Goal: Understand site structure: Understand site structure

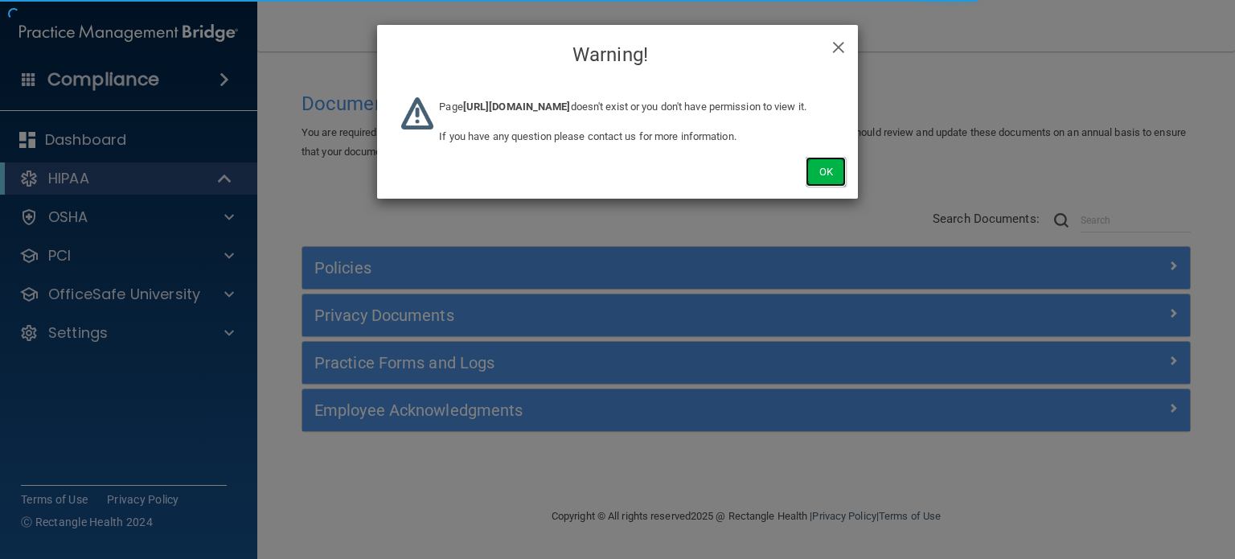
drag, startPoint x: 845, startPoint y: 186, endPoint x: 832, endPoint y: 187, distance: 13.7
click at [845, 187] on button "Ok" at bounding box center [826, 172] width 40 height 30
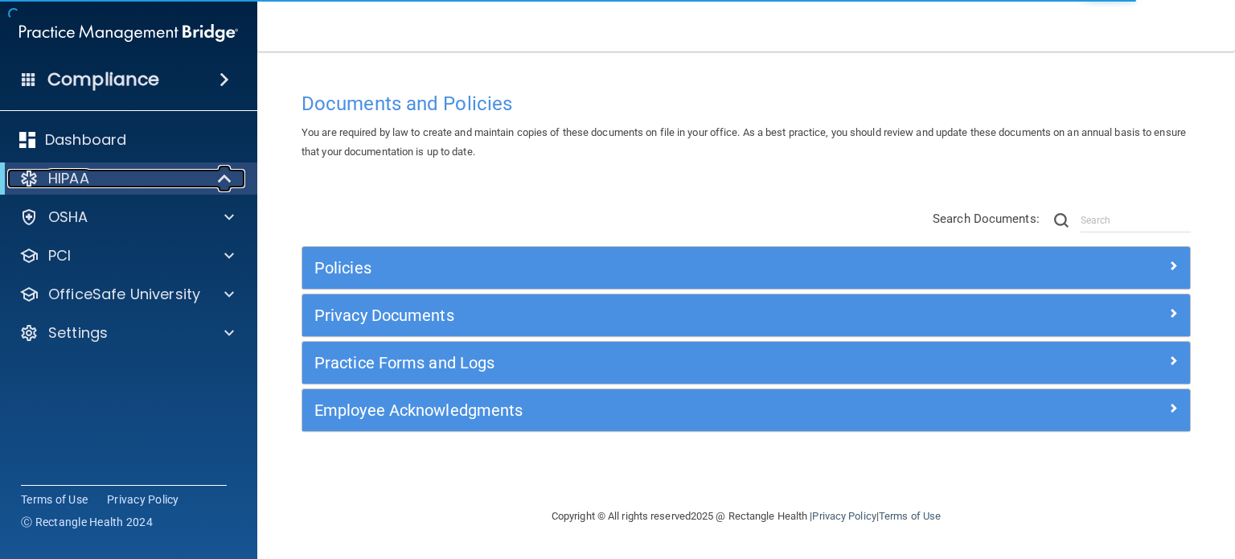
click at [229, 179] on span at bounding box center [227, 178] width 14 height 19
click at [229, 179] on span at bounding box center [229, 178] width 10 height 19
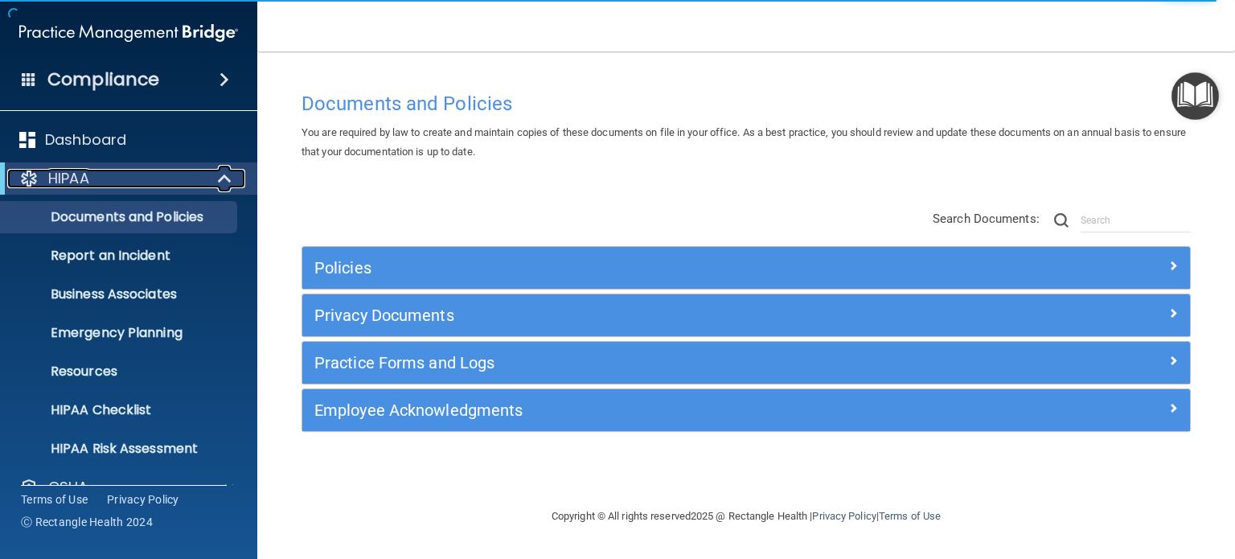
click at [229, 179] on span at bounding box center [227, 178] width 14 height 19
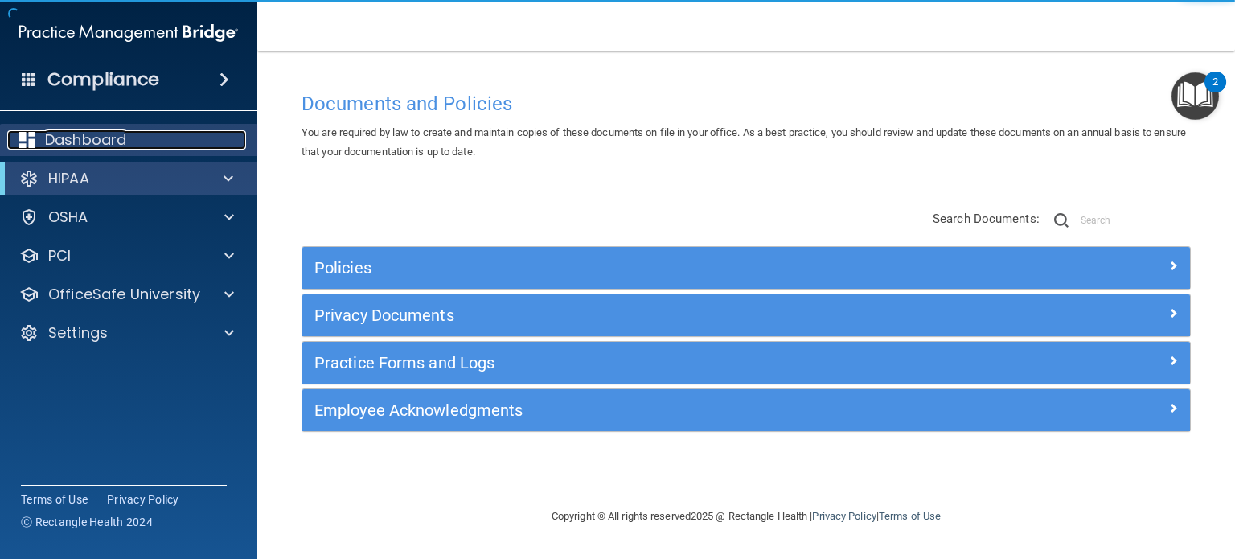
click at [144, 138] on div "Dashboard" at bounding box center [106, 139] width 199 height 19
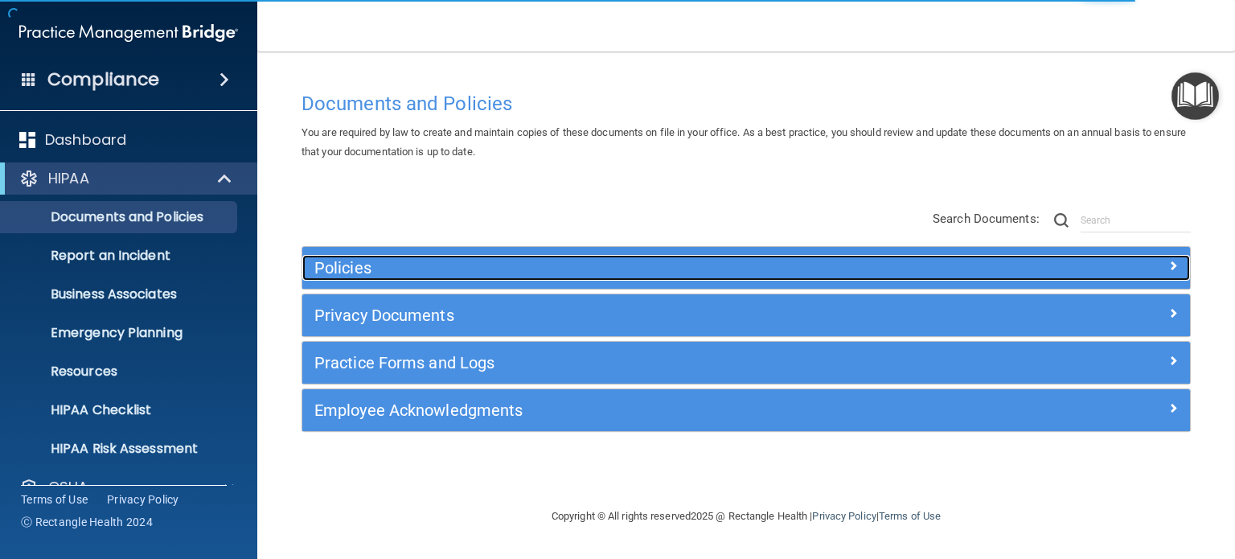
click at [566, 271] on h5 "Policies" at bounding box center [635, 268] width 642 height 18
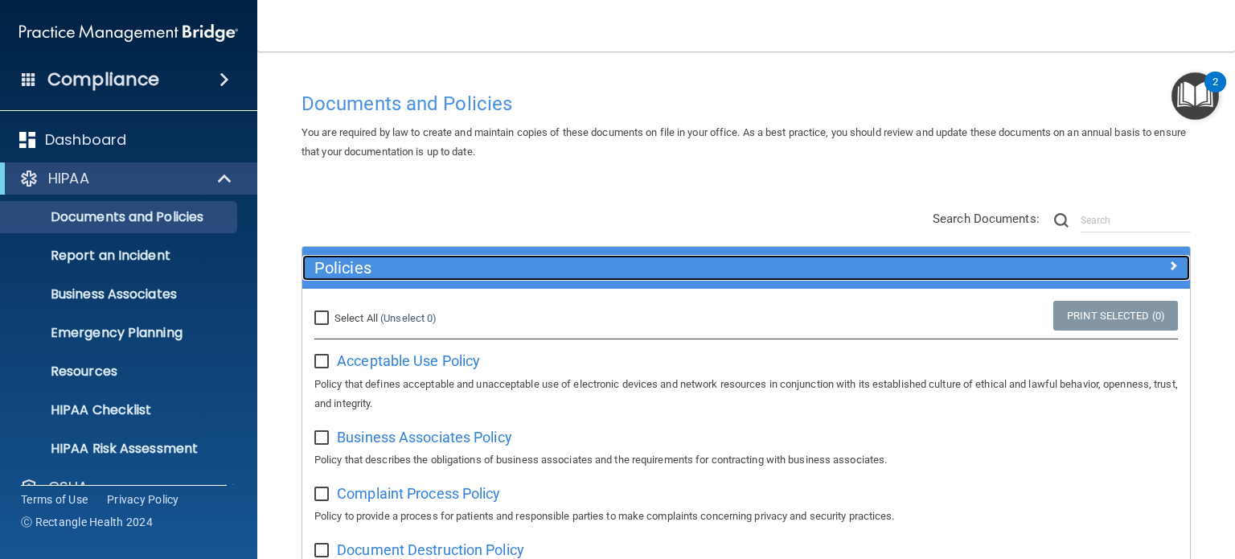
click at [566, 271] on h5 "Policies" at bounding box center [635, 268] width 642 height 18
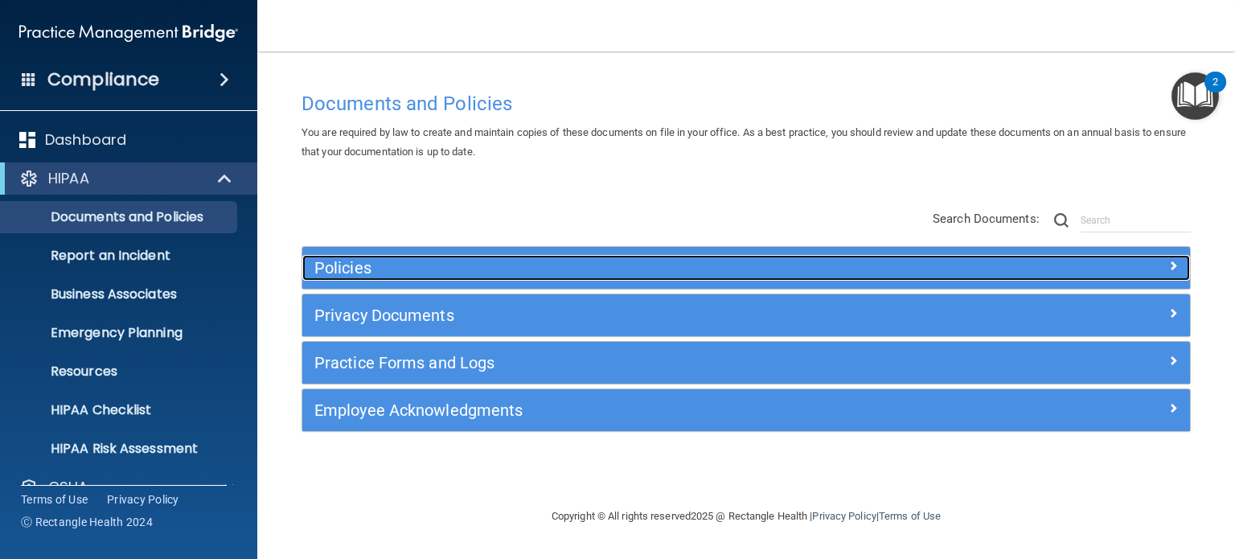
click at [553, 278] on div "Policies" at bounding box center [635, 268] width 666 height 26
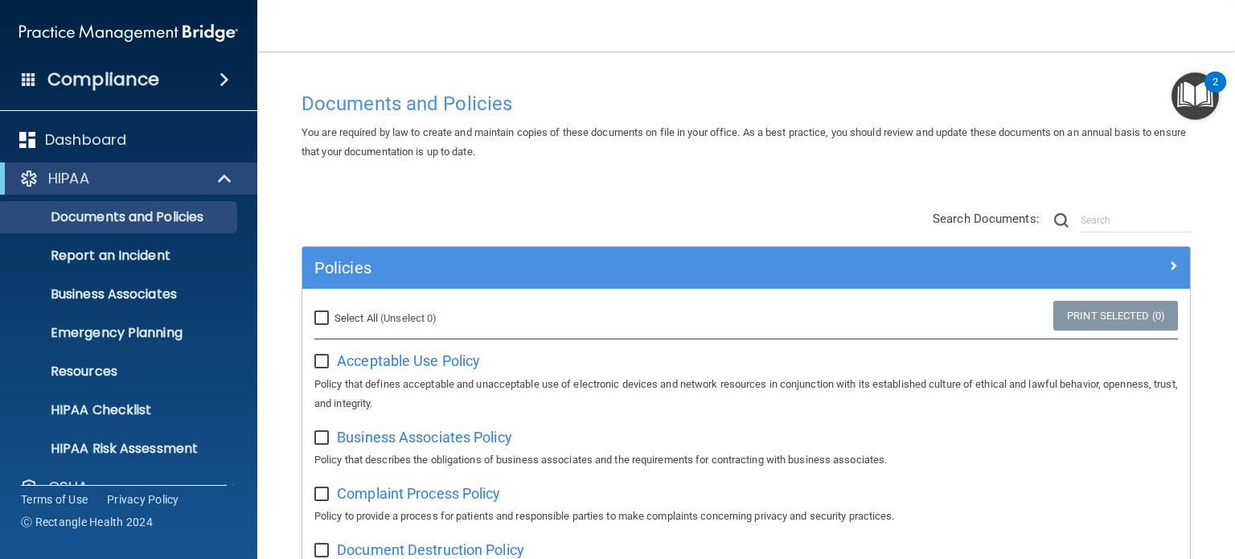
click at [394, 312] on link "(Unselect 0)" at bounding box center [408, 318] width 56 height 12
click at [359, 314] on span "Select All" at bounding box center [356, 318] width 43 height 12
click at [333, 314] on input "Select All (Unselect 0) Unselect All" at bounding box center [323, 318] width 18 height 13
checkbox input "true"
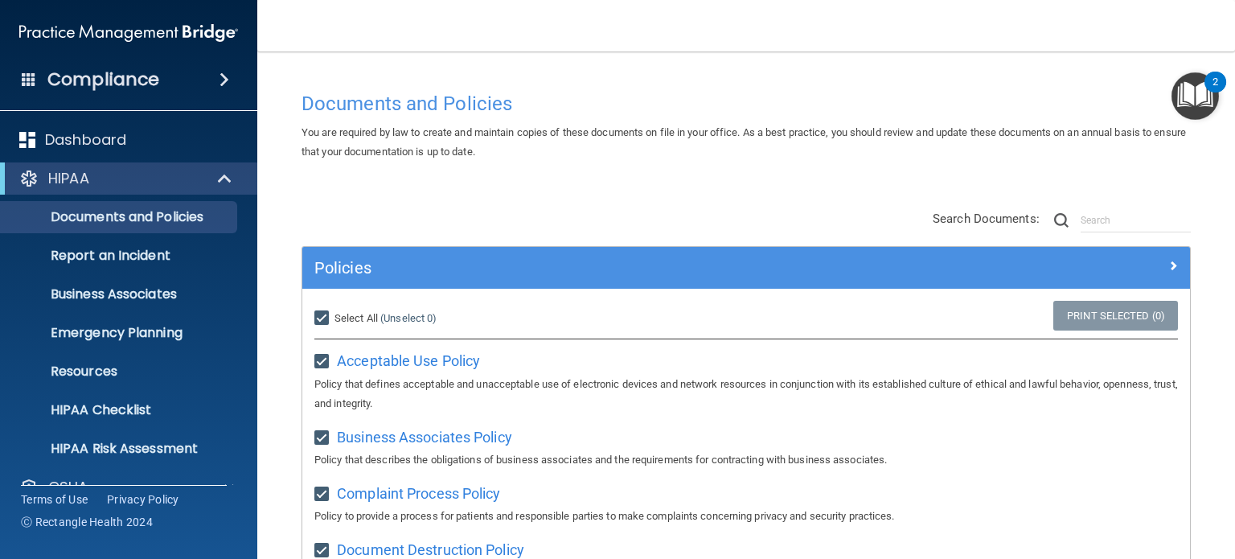
checkbox input "true"
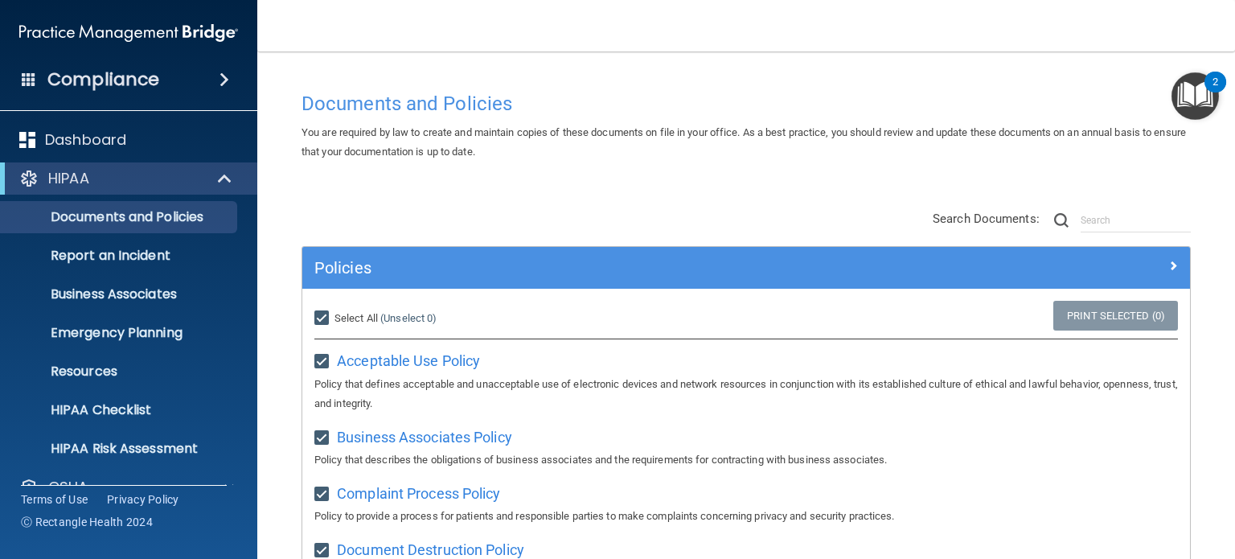
checkbox input "true"
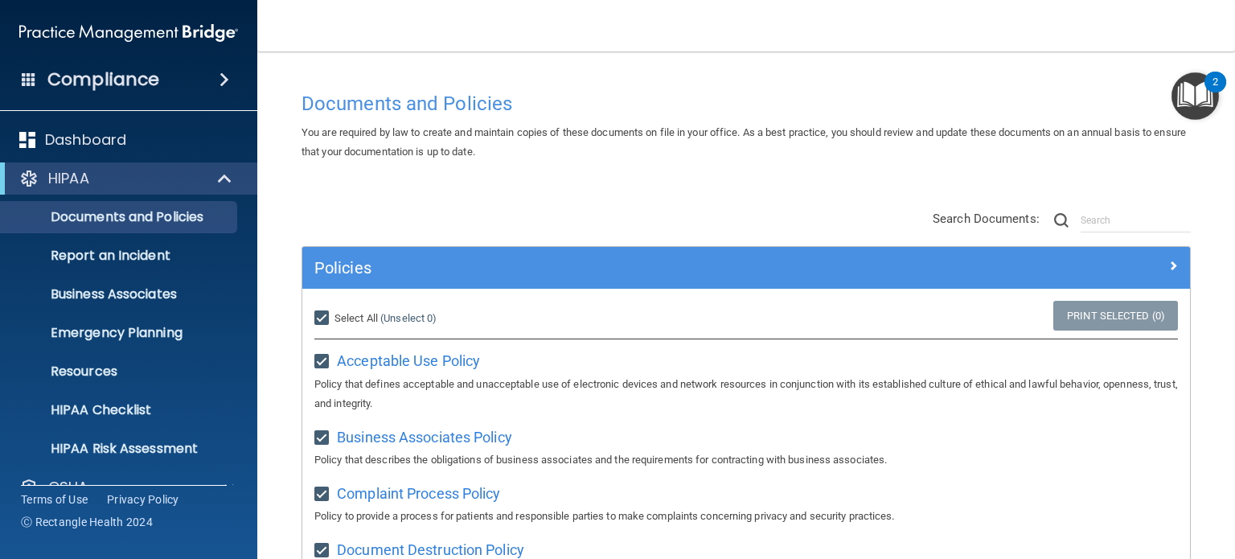
checkbox input "true"
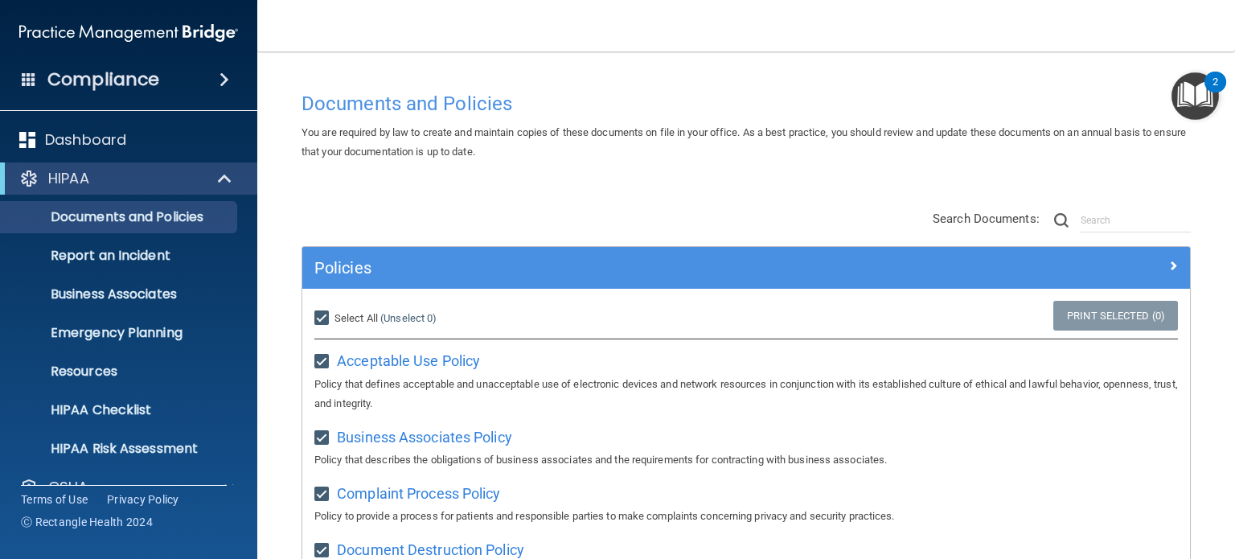
checkbox input "true"
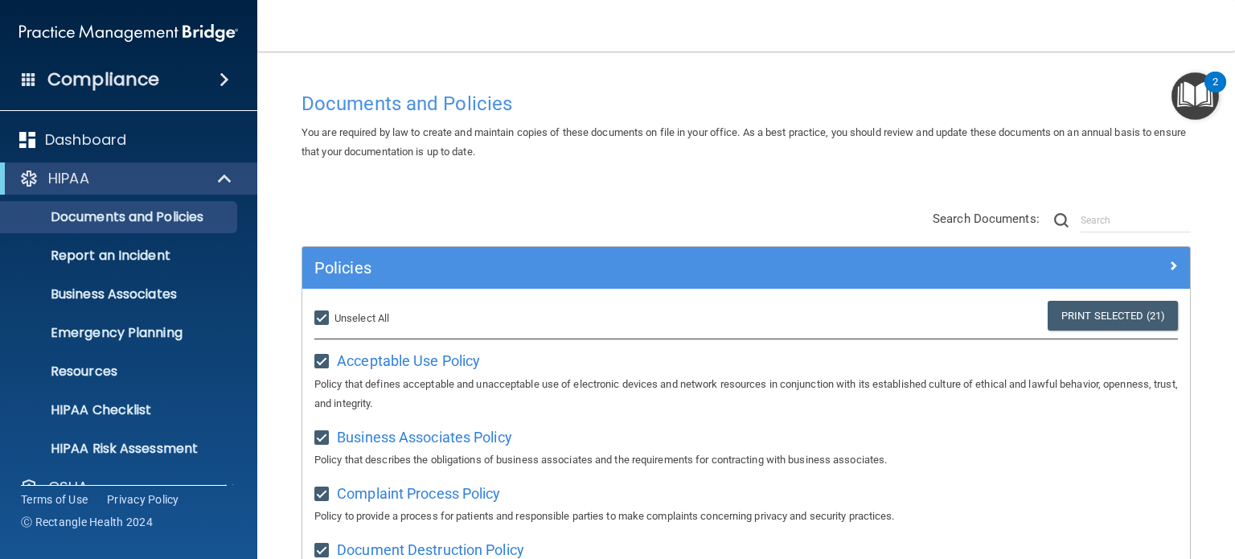
click at [335, 322] on span "Unselect All" at bounding box center [362, 318] width 55 height 12
click at [333, 322] on input "Select All (Unselect 21) Unselect All" at bounding box center [323, 318] width 18 height 13
checkbox input "false"
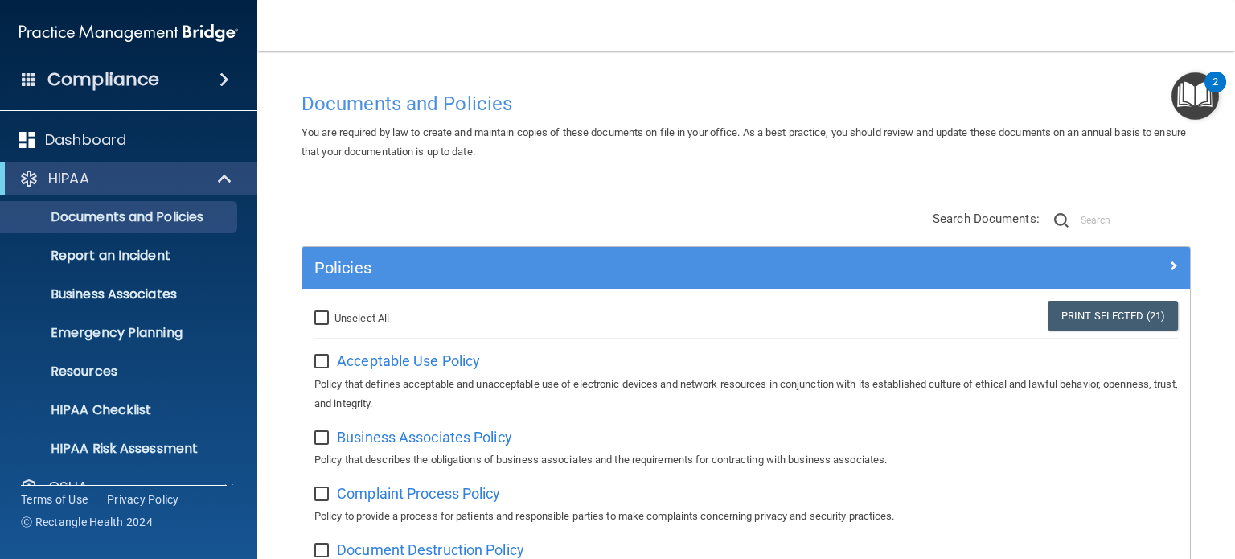
checkbox input "false"
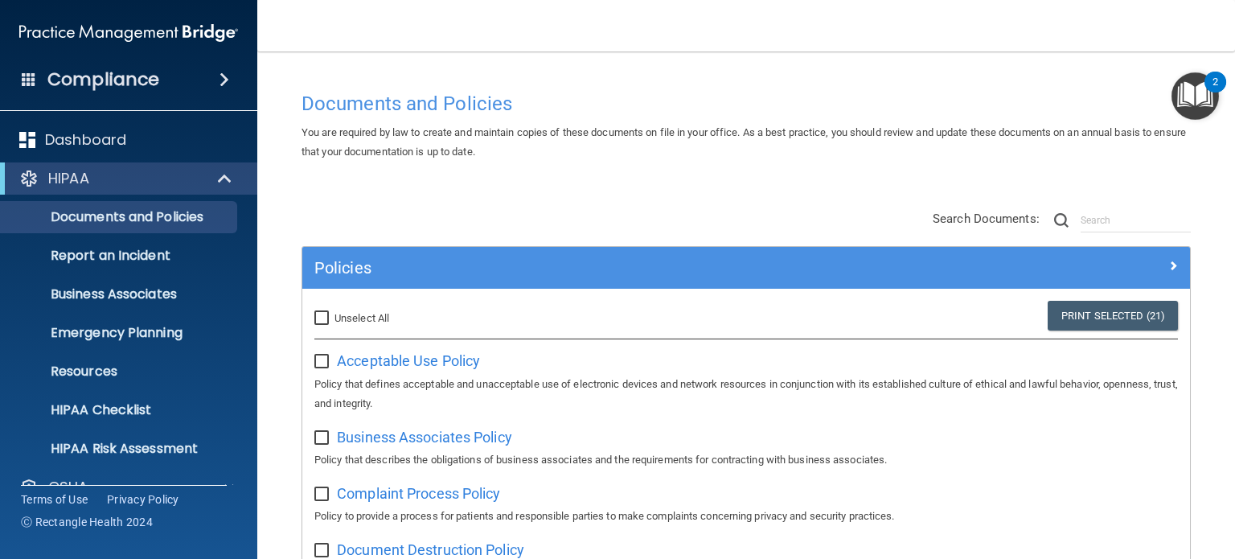
checkbox input "false"
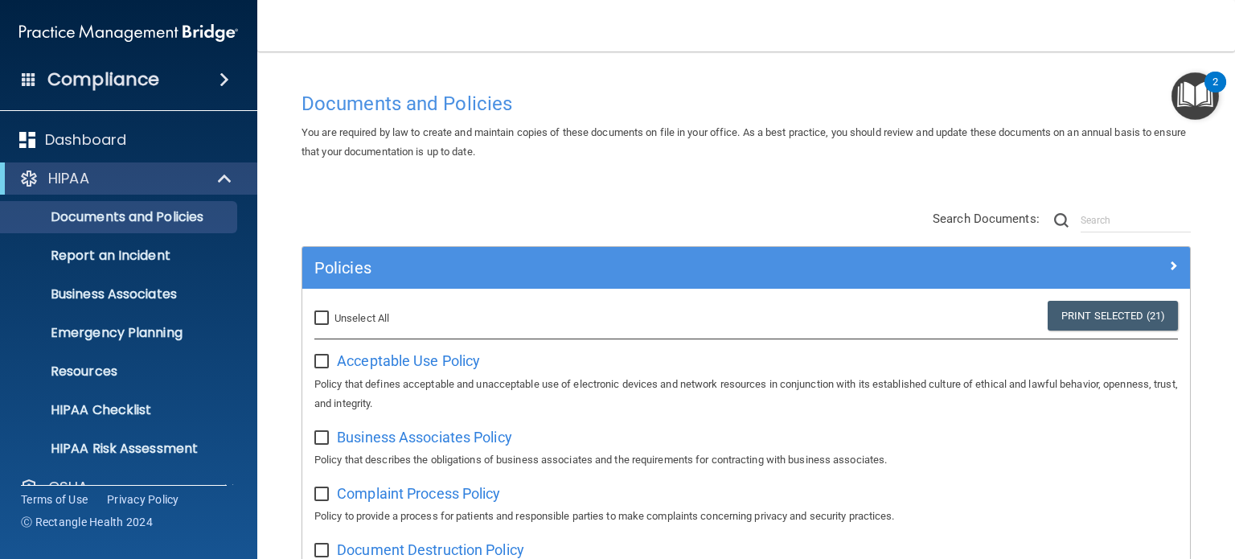
checkbox input "false"
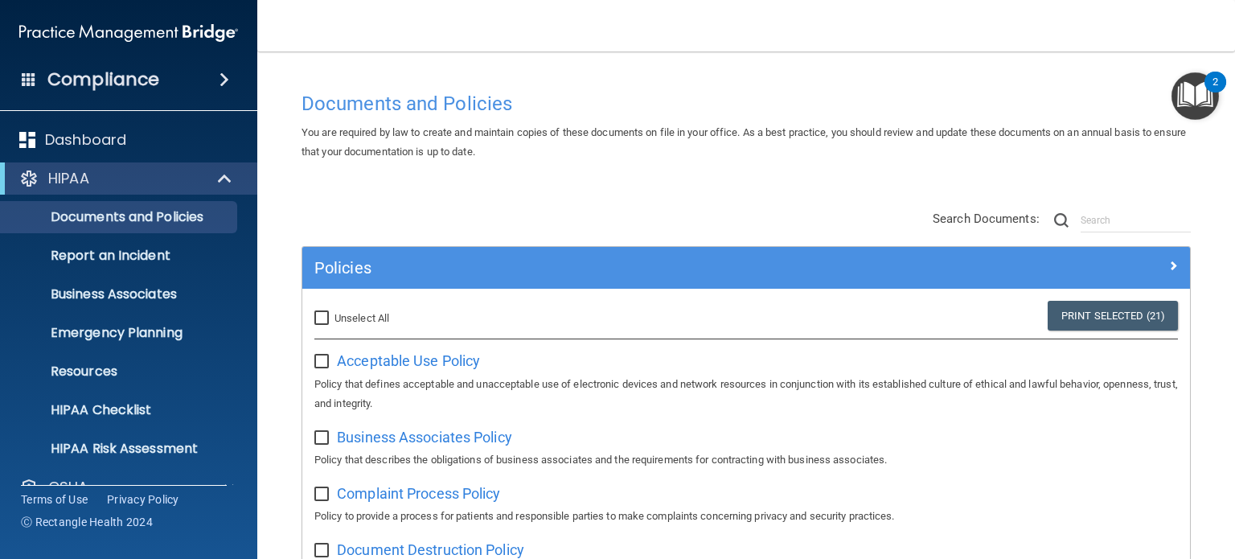
checkbox input "false"
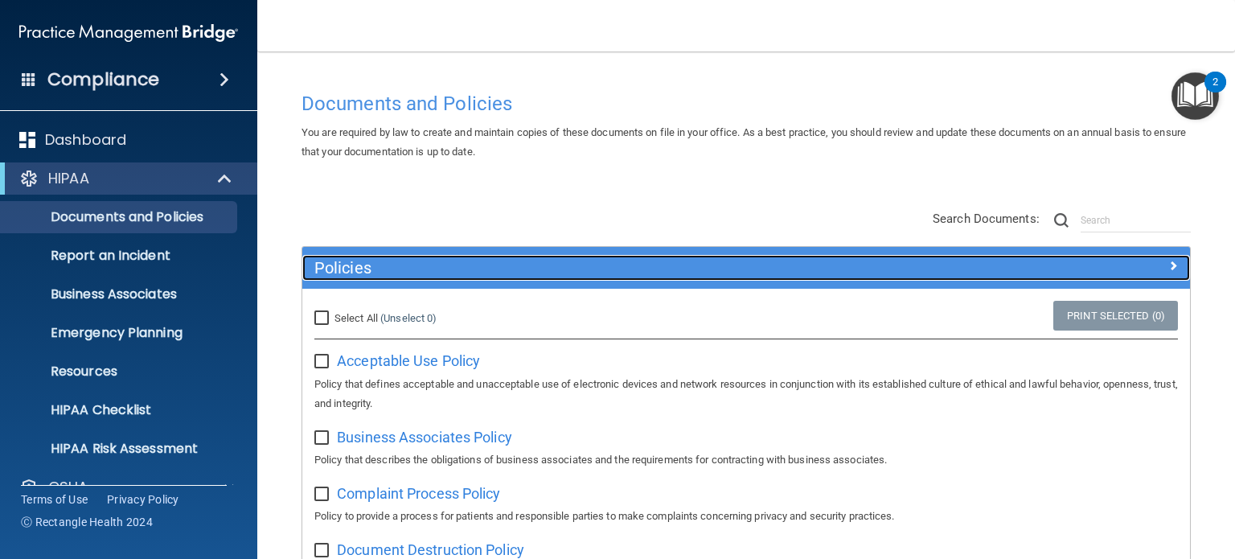
click at [409, 275] on h5 "Policies" at bounding box center [635, 268] width 642 height 18
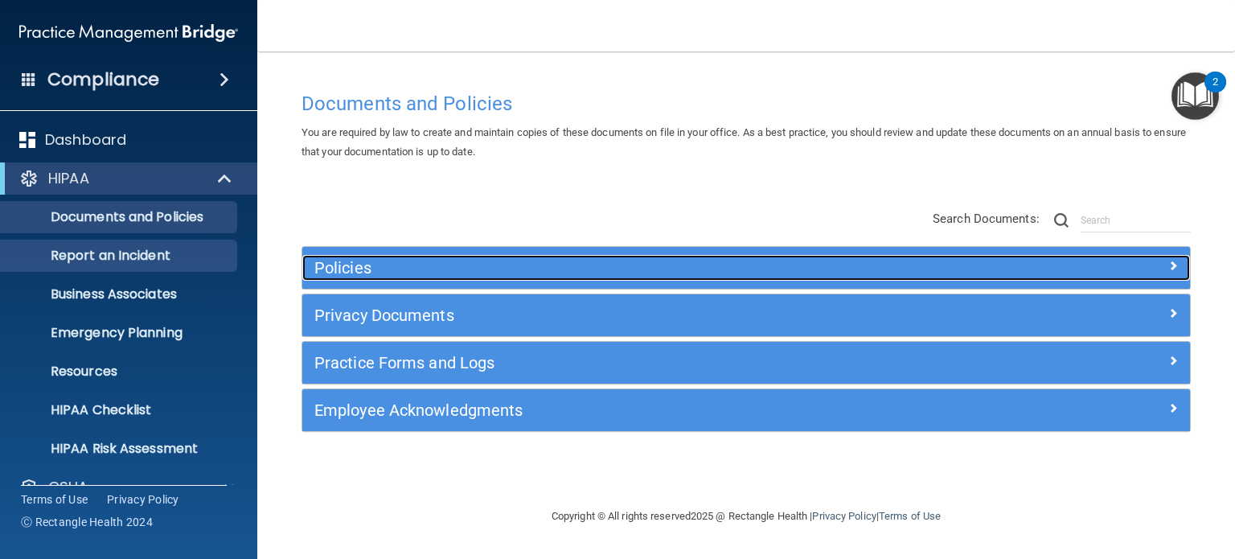
scroll to position [80, 0]
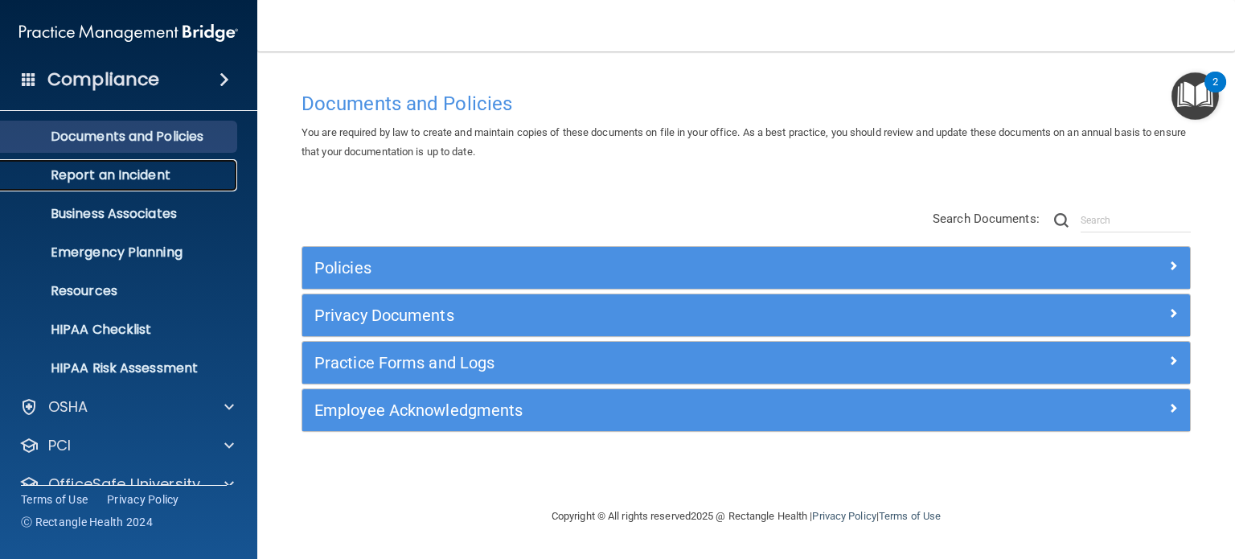
click at [145, 167] on p "Report an Incident" at bounding box center [120, 175] width 220 height 16
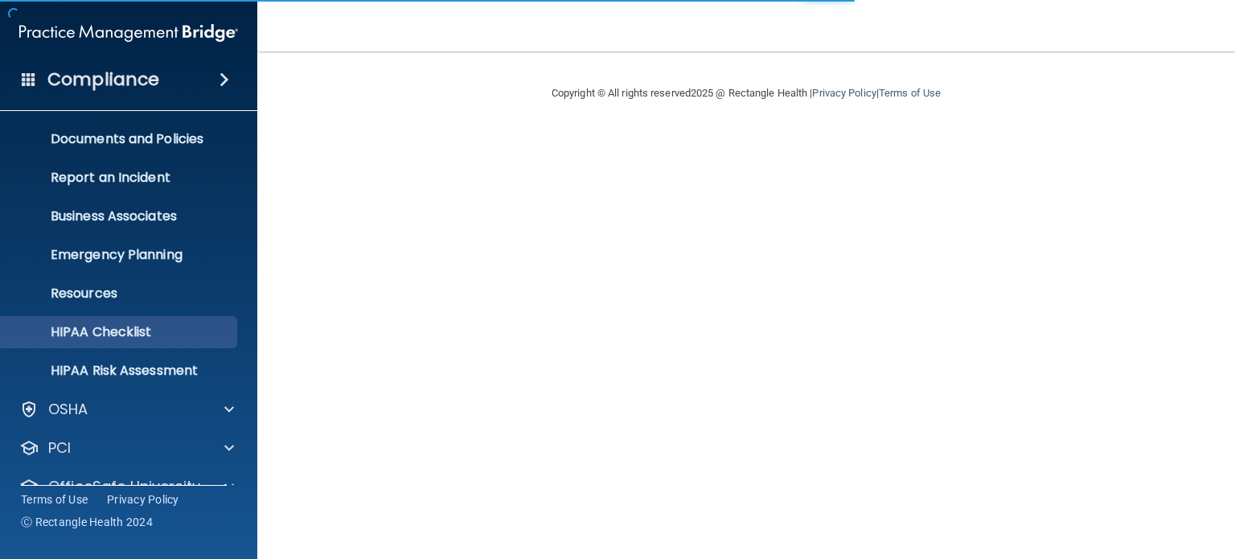
scroll to position [146, 0]
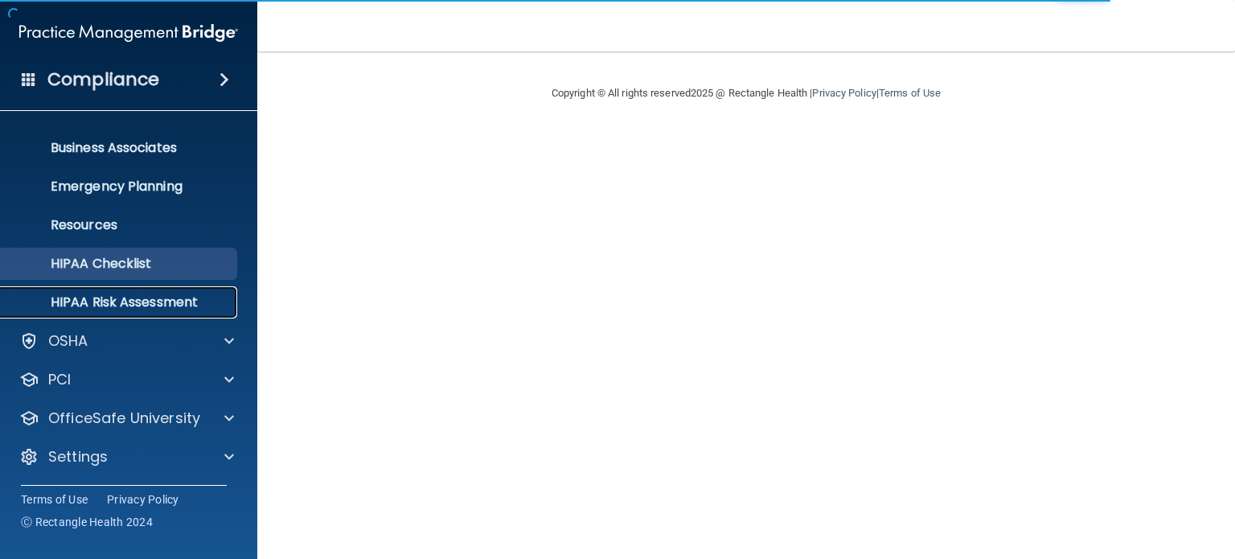
click at [138, 313] on link "HIPAA Risk Assessment" at bounding box center [110, 302] width 253 height 32
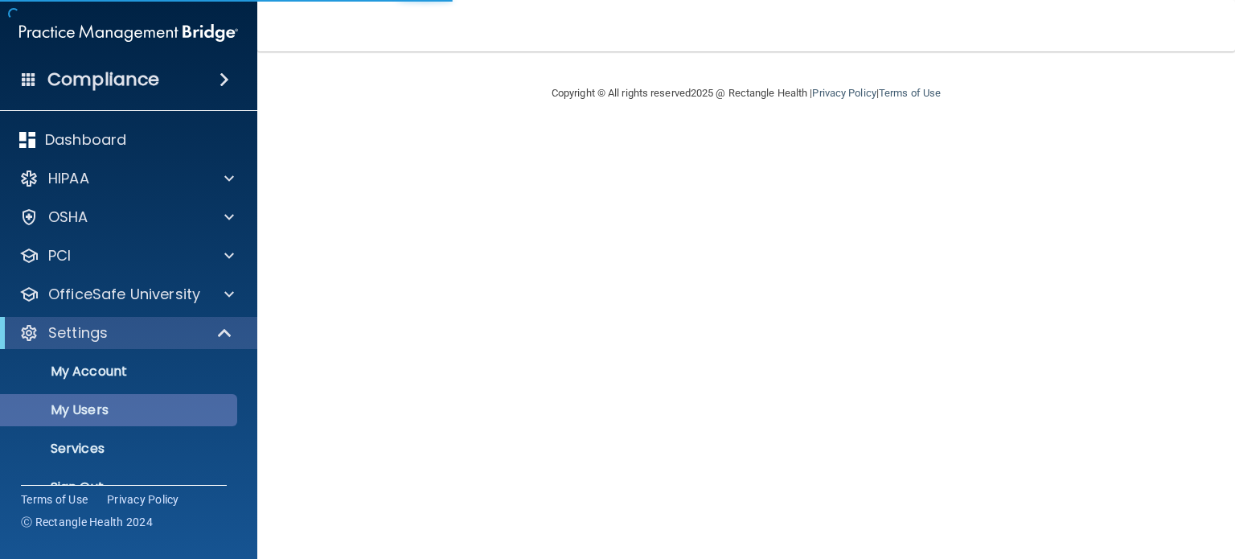
select select "20"
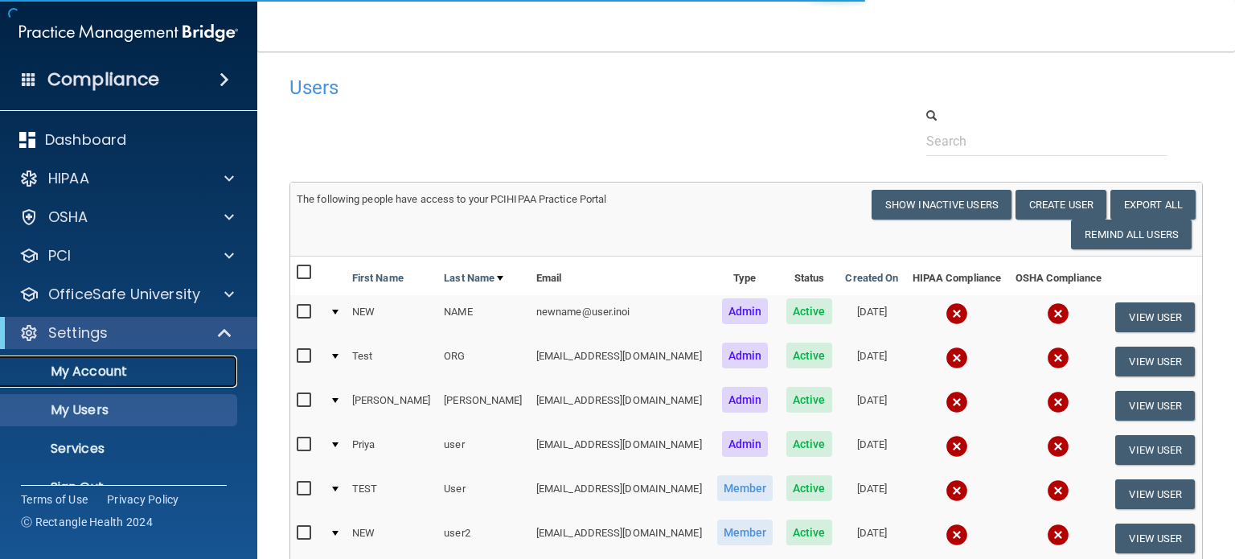
click at [97, 374] on p "My Account" at bounding box center [120, 371] width 220 height 16
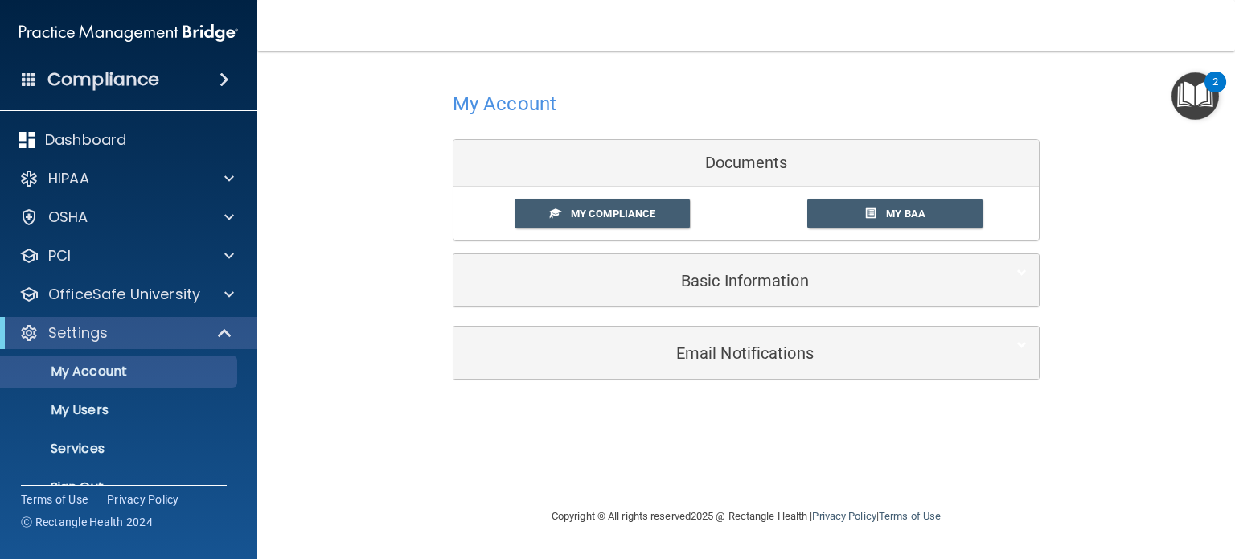
click at [1086, 109] on div "My Account Documents My Compliance My Compliance My BAA Basic Information Full …" at bounding box center [747, 233] width 914 height 331
